Goal: Task Accomplishment & Management: Use online tool/utility

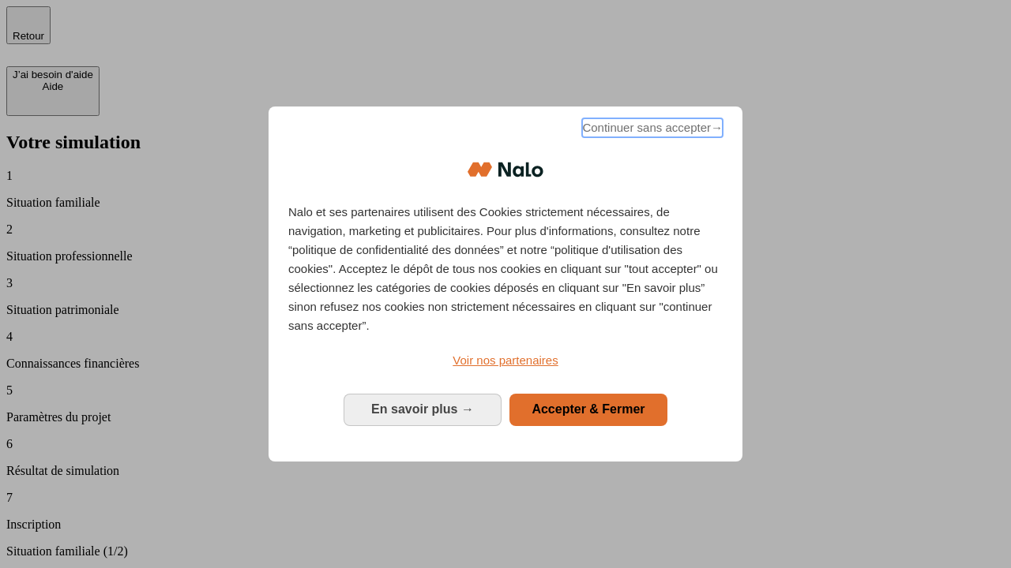
click at [651, 130] on span "Continuer sans accepter →" at bounding box center [652, 127] width 141 height 19
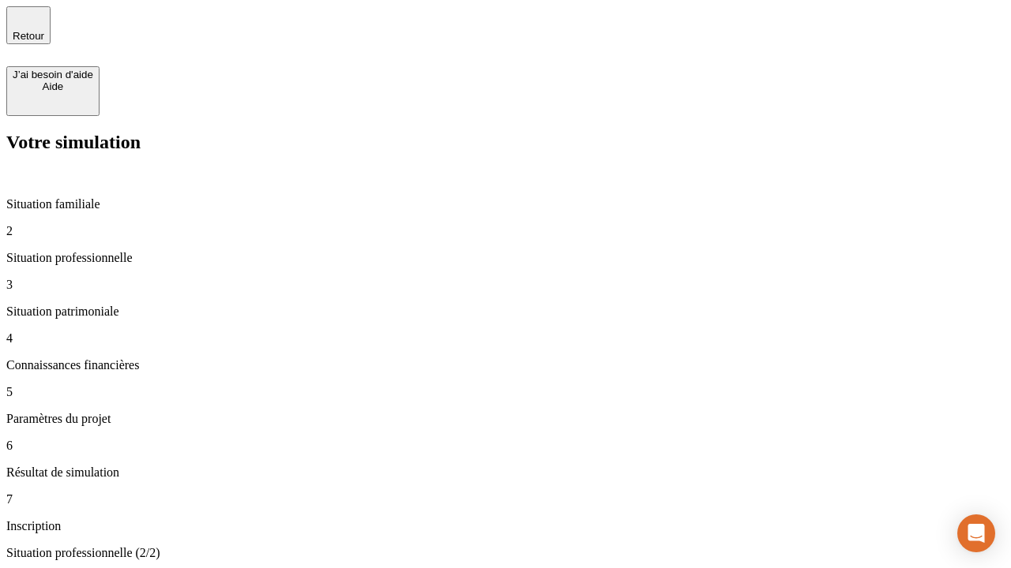
type input "70 000"
type input "1 000"
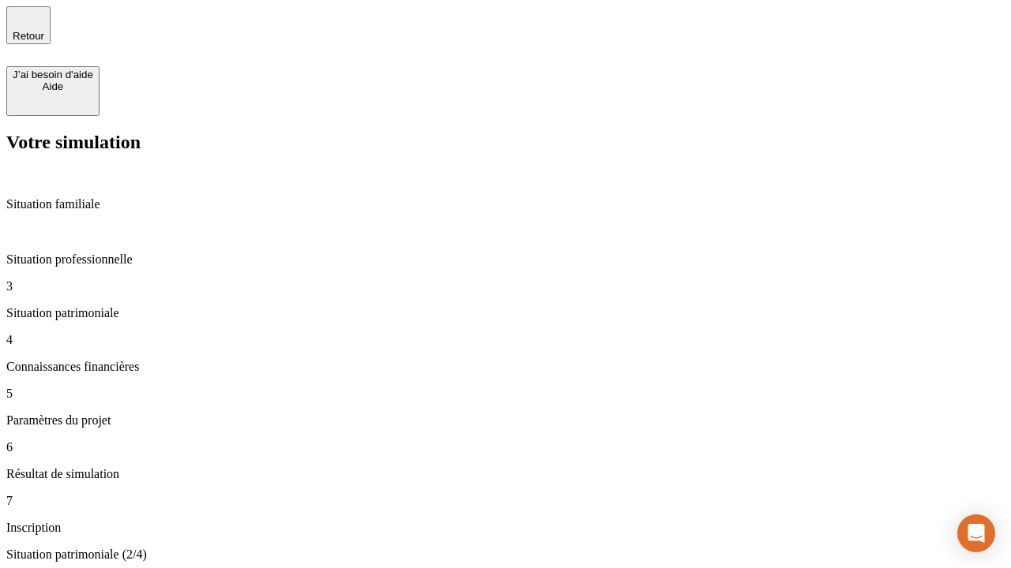
type input "800"
type input "6"
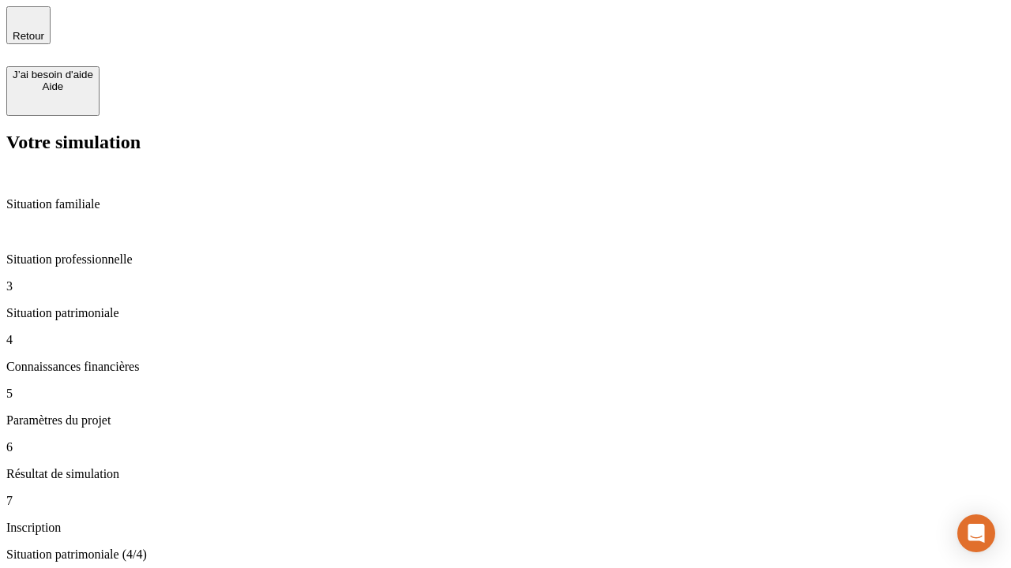
type input "400"
type input "3"
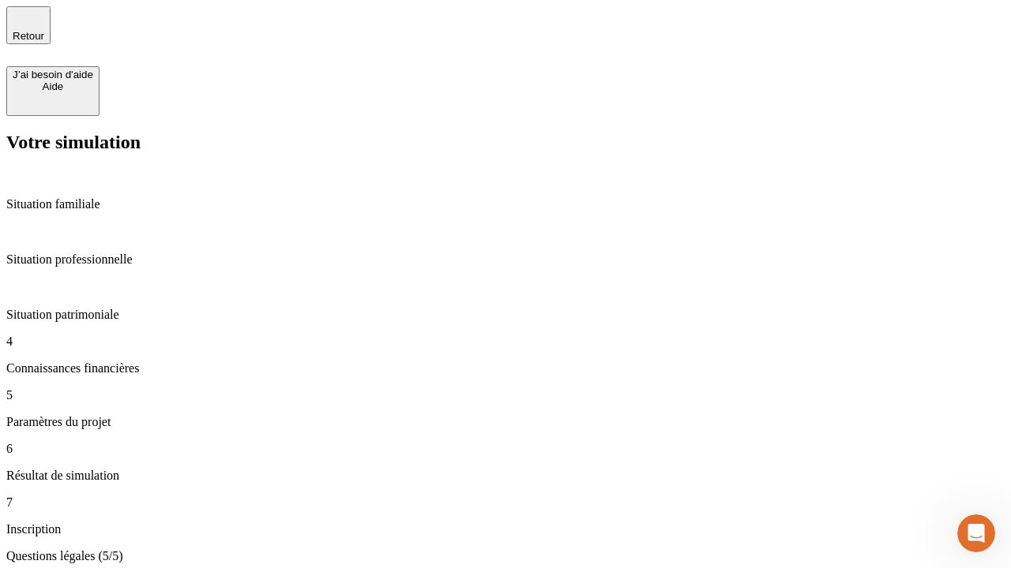
type input "35"
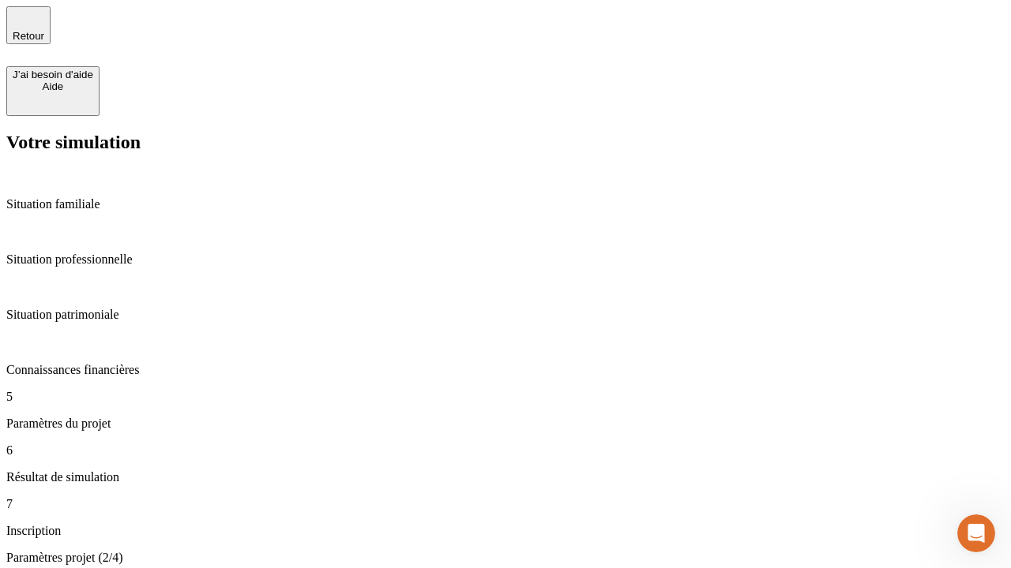
type input "500"
type input "640"
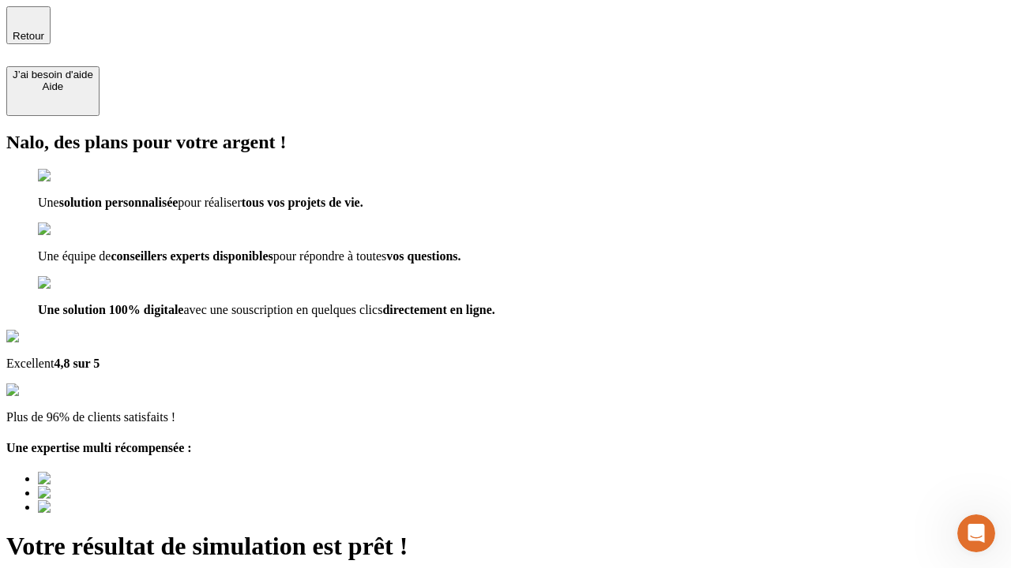
type input "[EMAIL_ADDRESS][DOMAIN_NAME]"
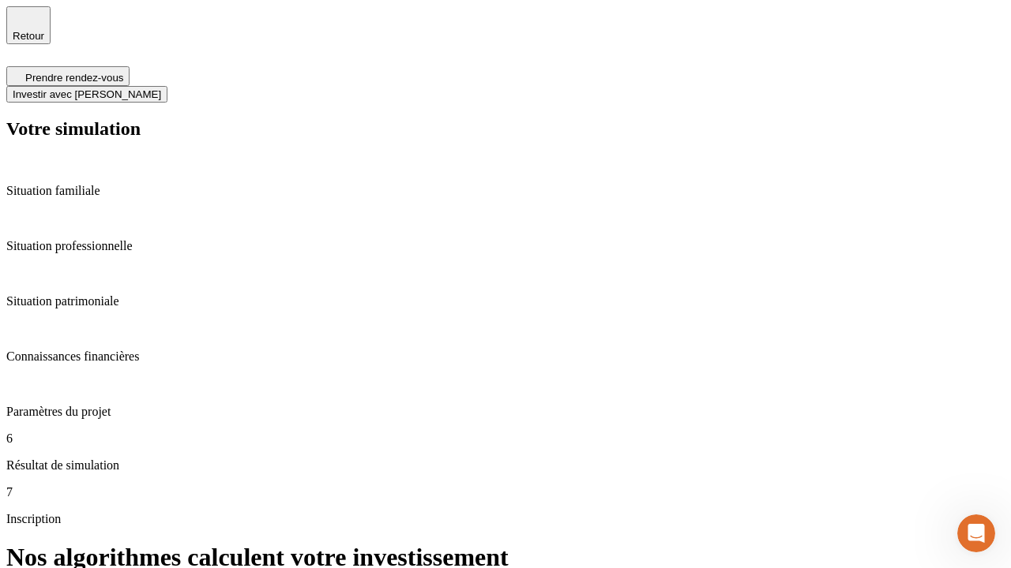
click at [161, 88] on span "Investir avec [PERSON_NAME]" at bounding box center [87, 94] width 148 height 12
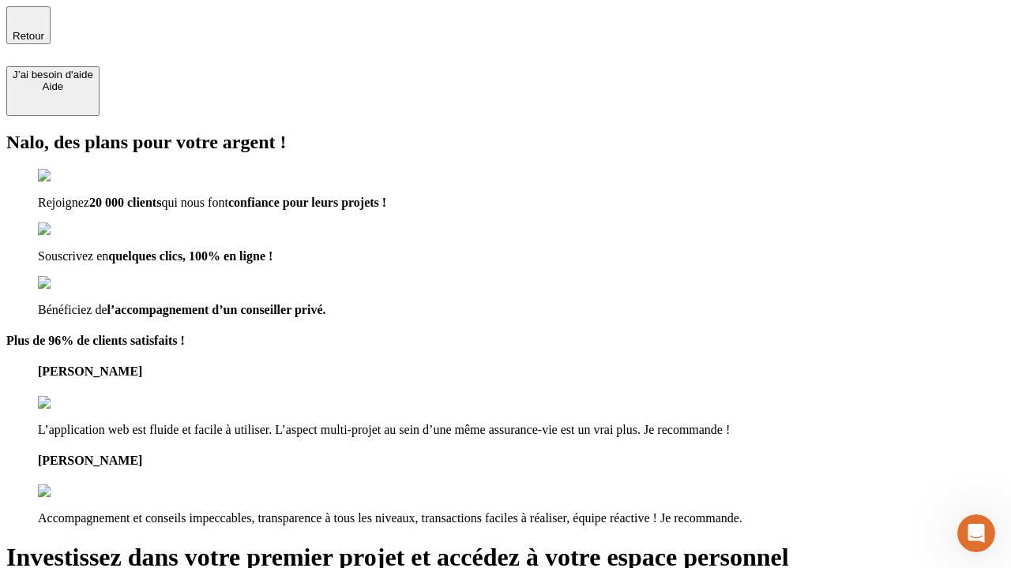
scroll to position [5, 0]
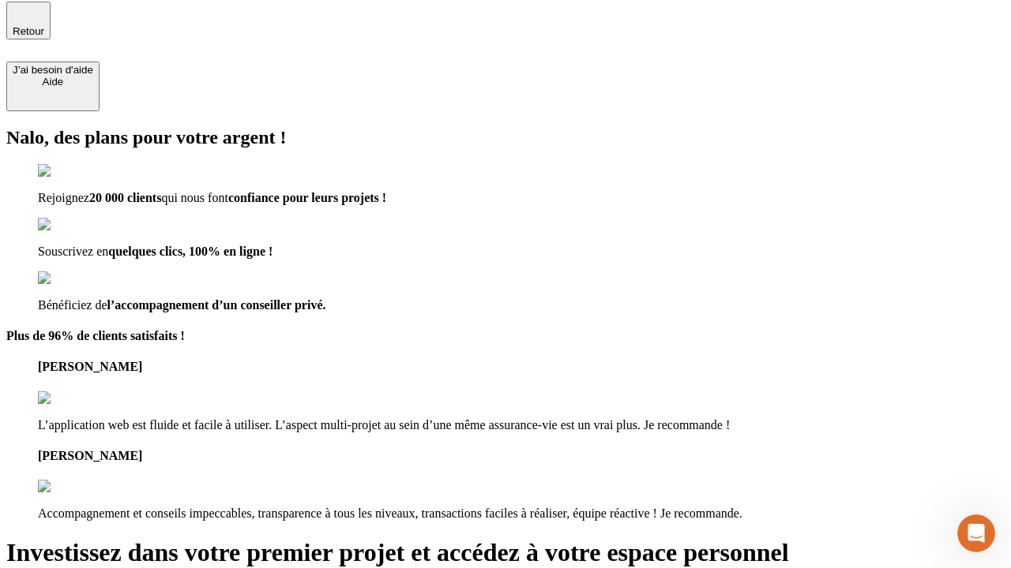
type input "[PERSON_NAME][EMAIL_ADDRESS][DOMAIN_NAME]"
